Goal: Transaction & Acquisition: Register for event/course

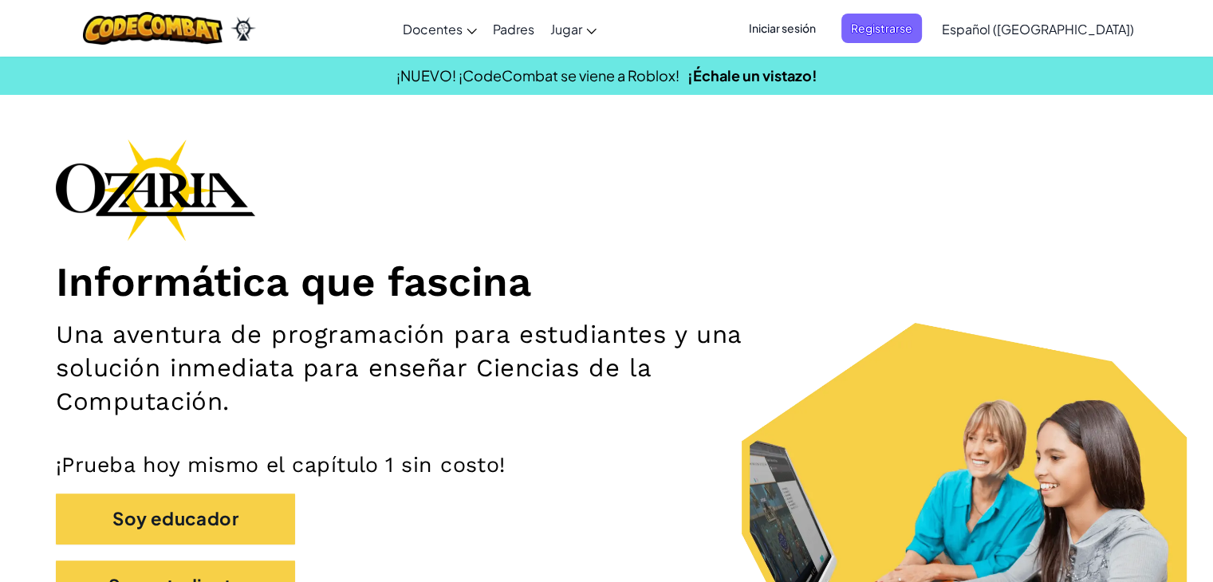
click at [983, 317] on div "Informática que fascina Una aventura de programación para estudiantes y una sol…" at bounding box center [606, 383] width 1101 height 488
click at [907, 33] on span "Registrarse" at bounding box center [881, 29] width 81 height 30
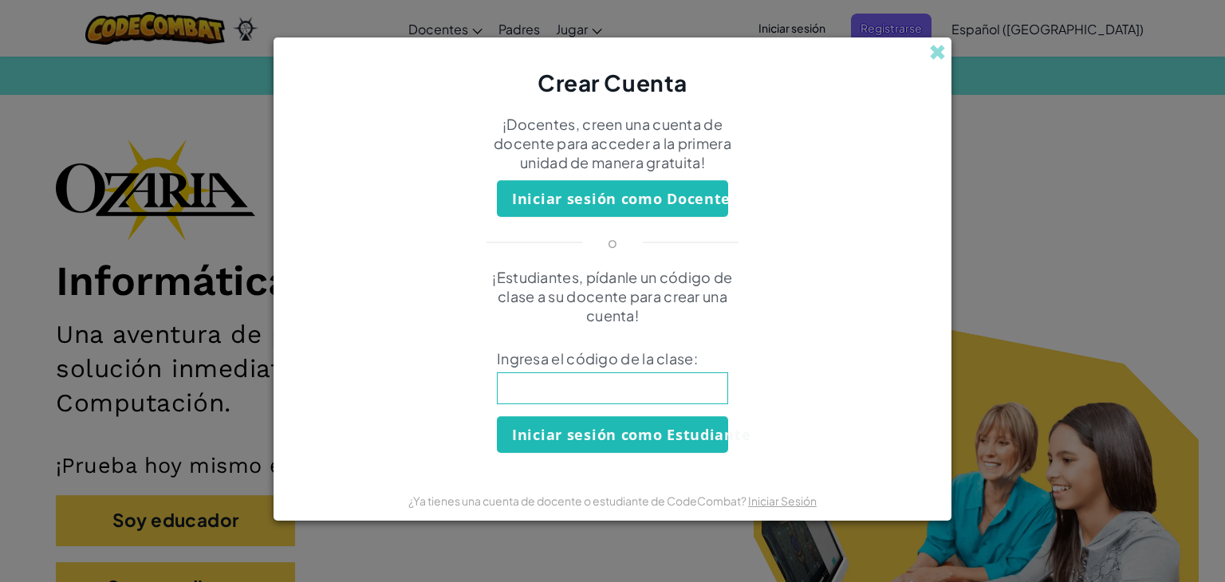
click at [536, 391] on input at bounding box center [612, 388] width 231 height 32
type input "EyeHandHome"
click at [636, 433] on button "Iniciar sesión como Estudiante" at bounding box center [612, 434] width 231 height 37
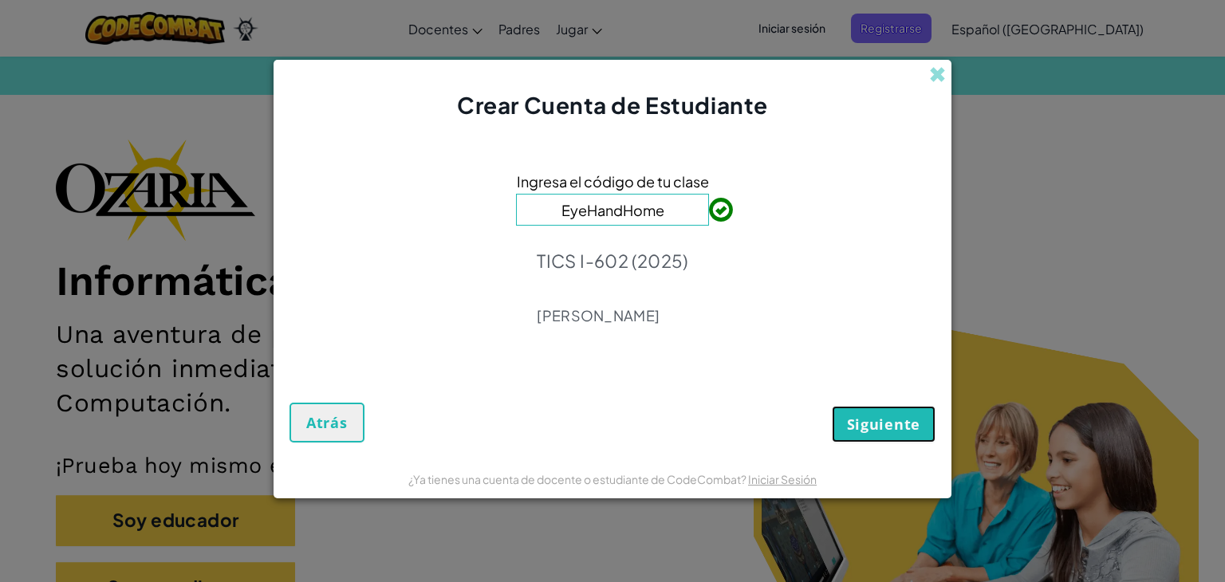
click at [881, 425] on span "Siguiente" at bounding box center [883, 424] width 73 height 19
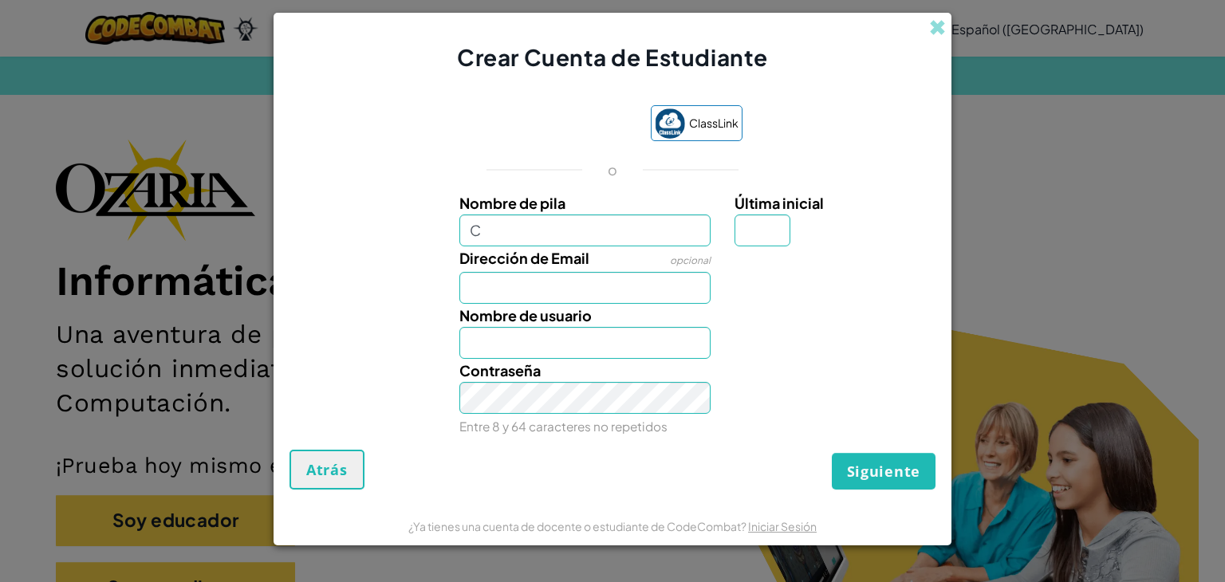
type input "C"
click at [500, 242] on input "C" at bounding box center [585, 230] width 252 height 32
type input "C98347812"
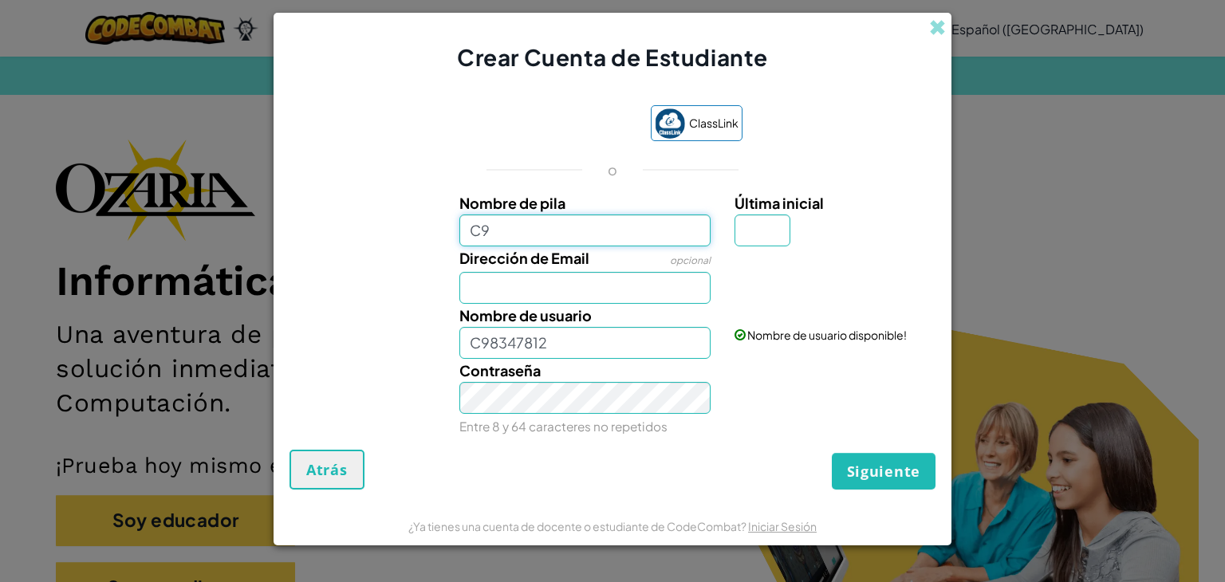
type input "C"
click at [332, 477] on span "Atrás" at bounding box center [326, 469] width 41 height 19
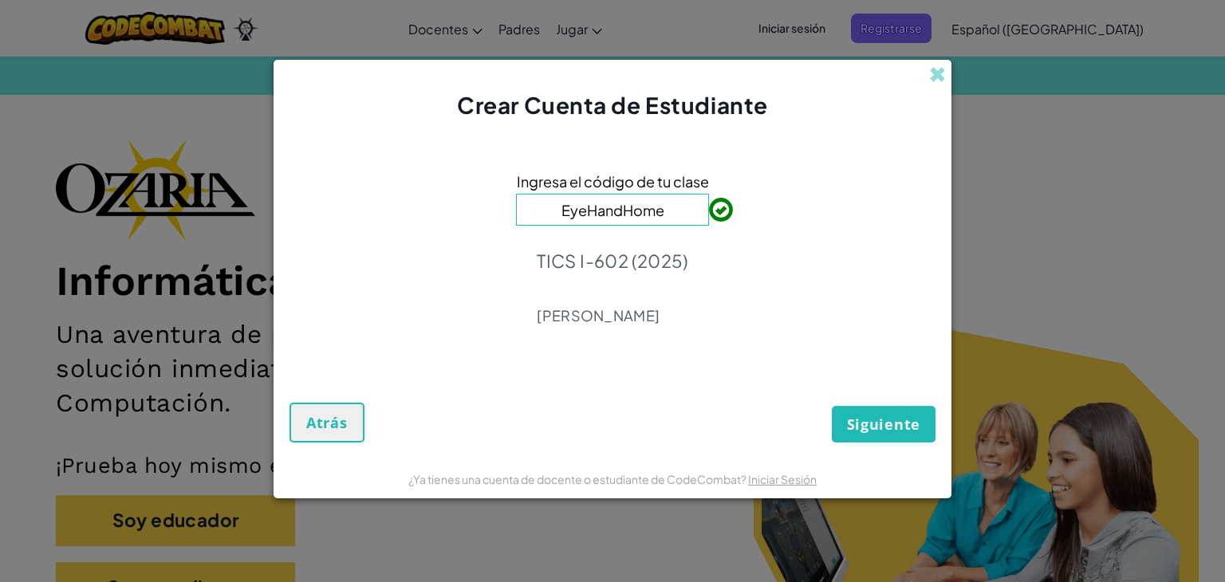
click at [321, 453] on form "Ingresa el código de tu clase EyeHandHome TICS I-602 (2025) [PERSON_NAME] Atrás" at bounding box center [612, 289] width 678 height 337
click at [321, 449] on form "Ingresa el código de tu clase EyeHandHome TICS I-602 (2025) [PERSON_NAME] Atrás" at bounding box center [612, 289] width 678 height 337
click at [329, 431] on span "Atrás" at bounding box center [326, 422] width 41 height 19
